Goal: Task Accomplishment & Management: Manage account settings

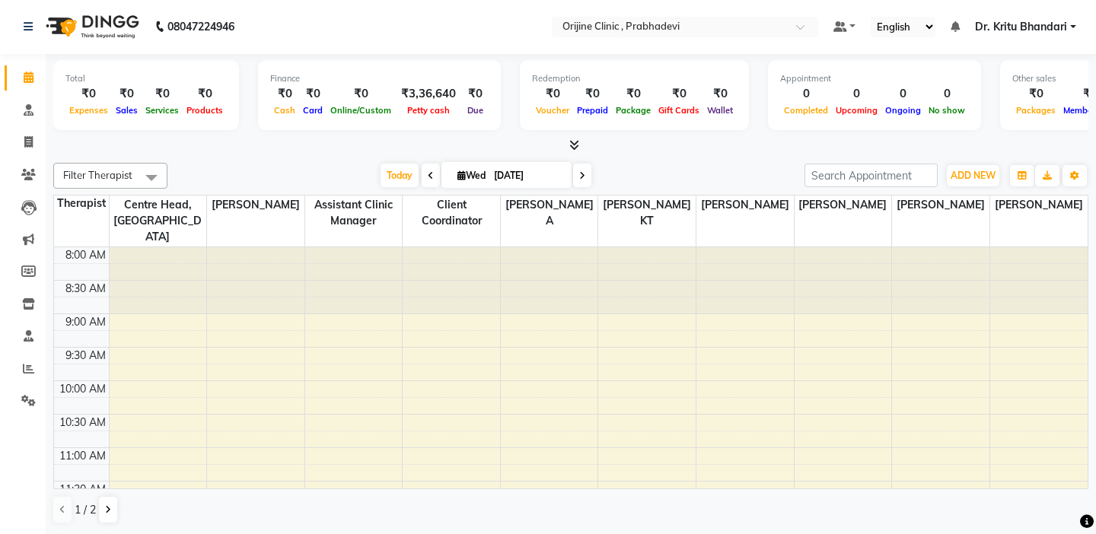
scroll to position [202, 0]
click at [651, 21] on input "text" at bounding box center [670, 28] width 221 height 15
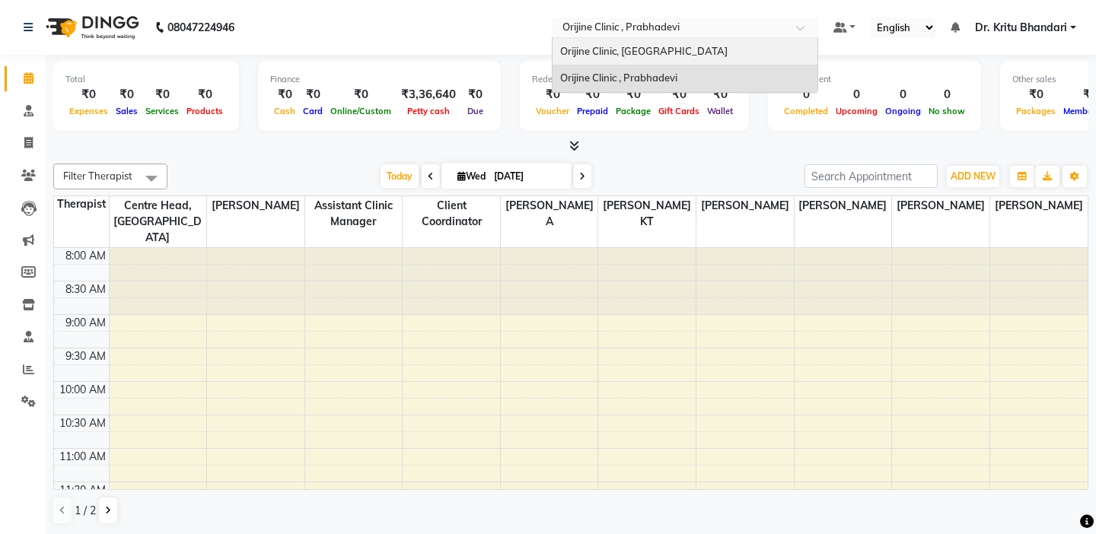
click at [659, 35] on input "text" at bounding box center [670, 28] width 221 height 15
click at [657, 45] on span "Orijine Clinic, [GEOGRAPHIC_DATA]" at bounding box center [643, 51] width 167 height 12
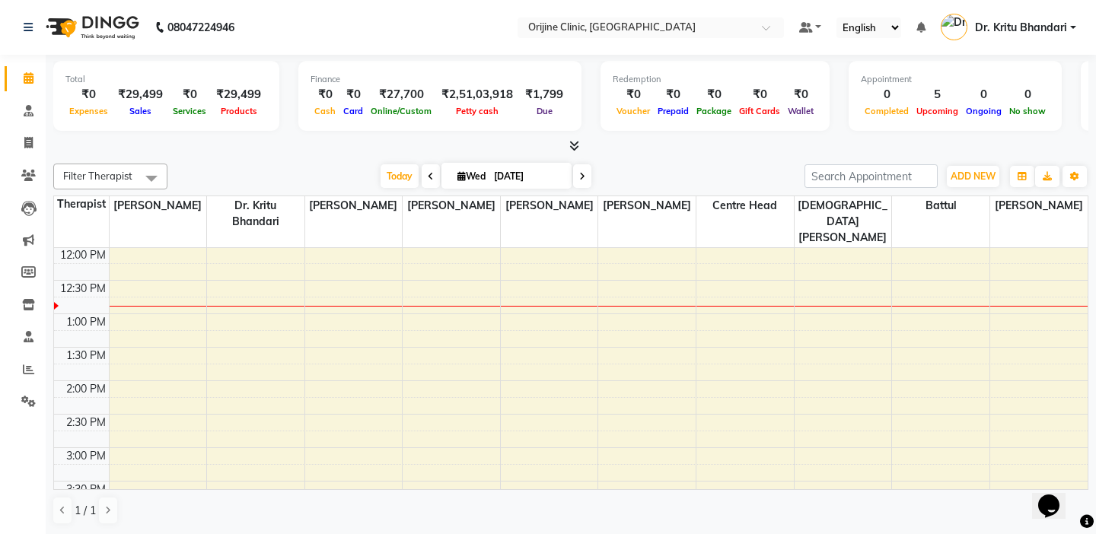
click at [78, 263] on td at bounding box center [81, 271] width 55 height 17
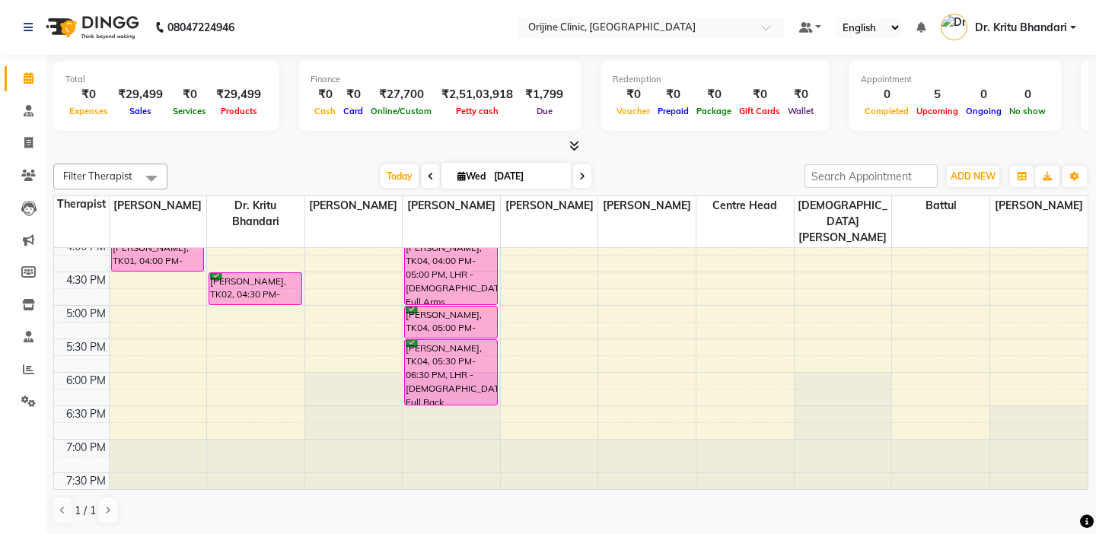
scroll to position [1, 0]
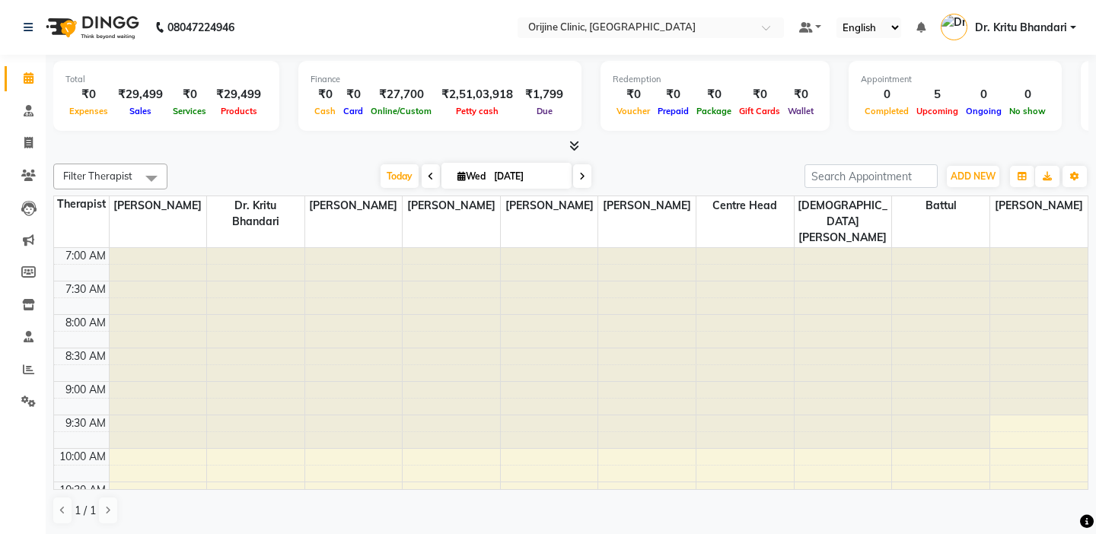
click at [455, 174] on span "Wed" at bounding box center [472, 176] width 36 height 11
select select "9"
select select "2025"
